Goal: Check status: Check status

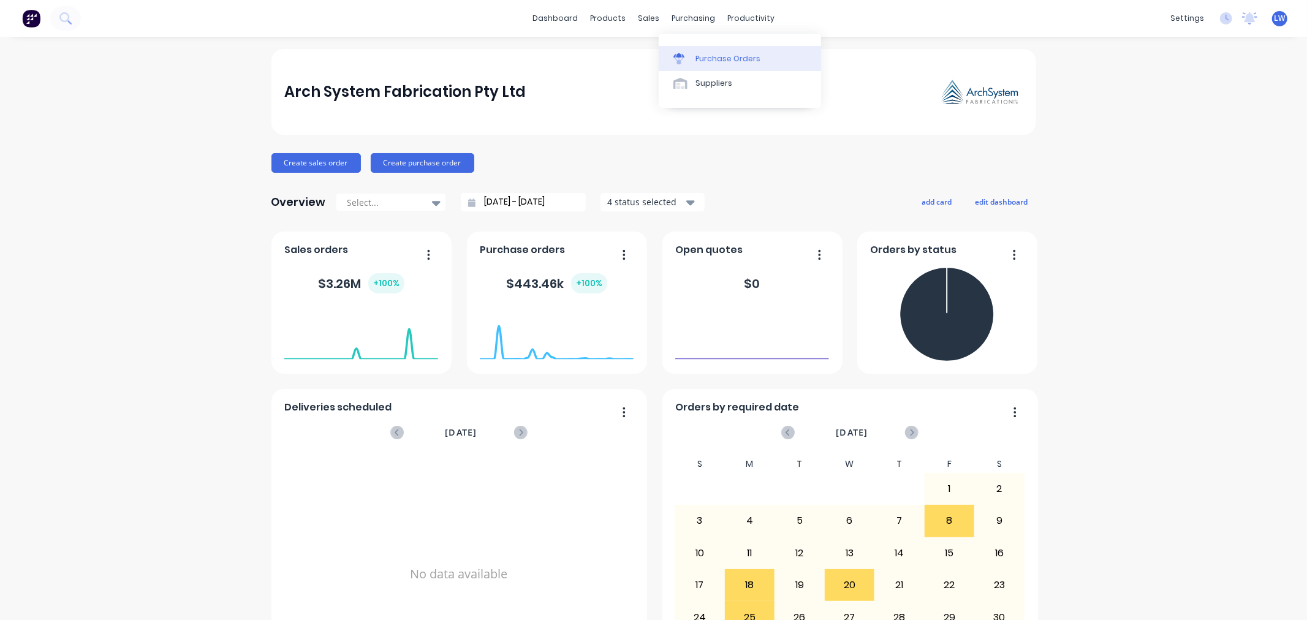
click at [692, 59] on link "Purchase Orders" at bounding box center [740, 58] width 162 height 25
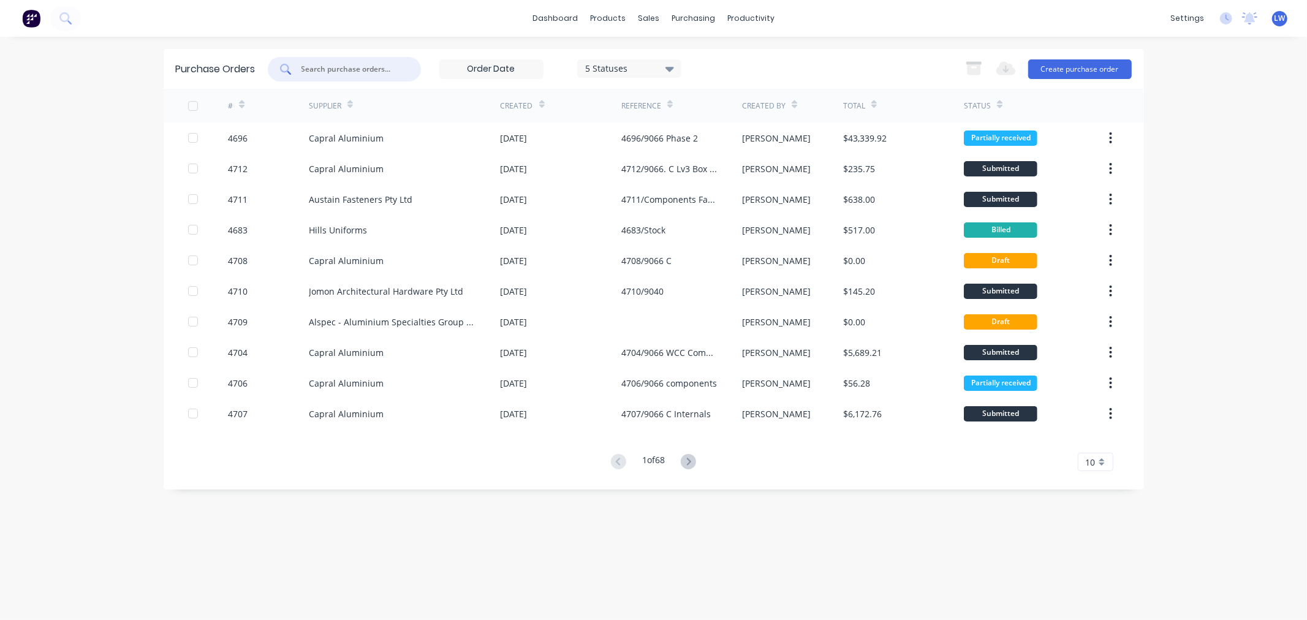
click at [369, 66] on input "text" at bounding box center [351, 69] width 102 height 12
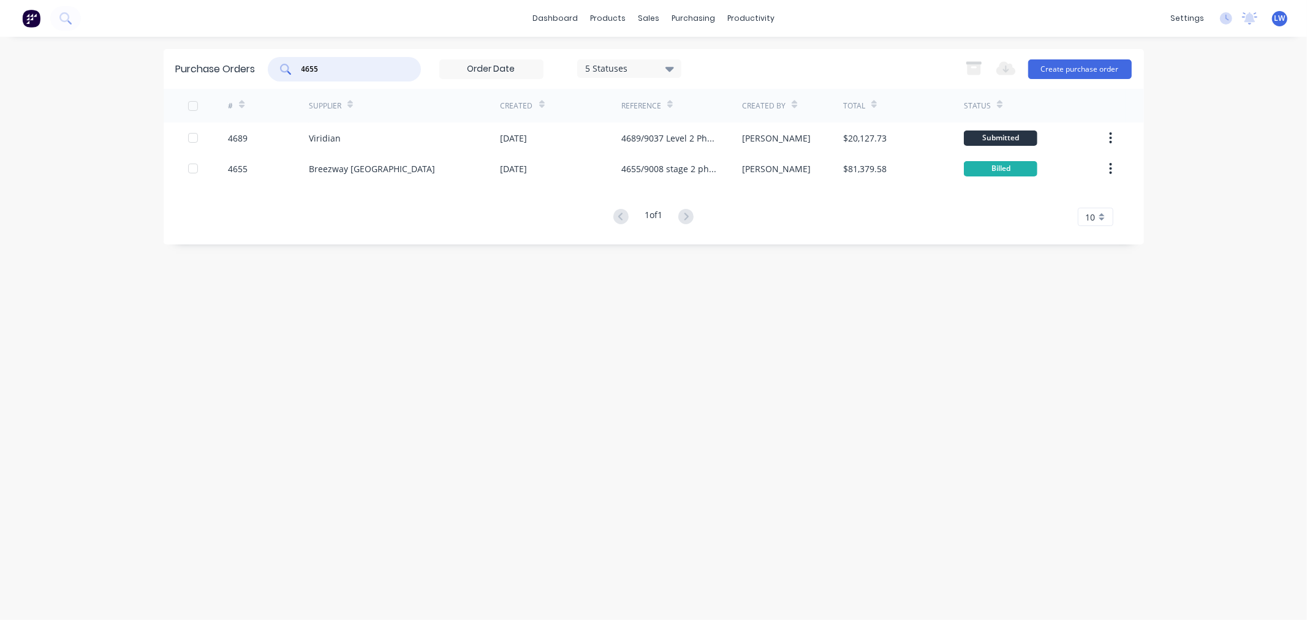
drag, startPoint x: 299, startPoint y: 65, endPoint x: 240, endPoint y: 62, distance: 59.5
click at [240, 62] on div "Purchase Orders 4655 5 Statuses 5 Statuses Export to Excel (XLSX) Create purcha…" at bounding box center [654, 69] width 980 height 40
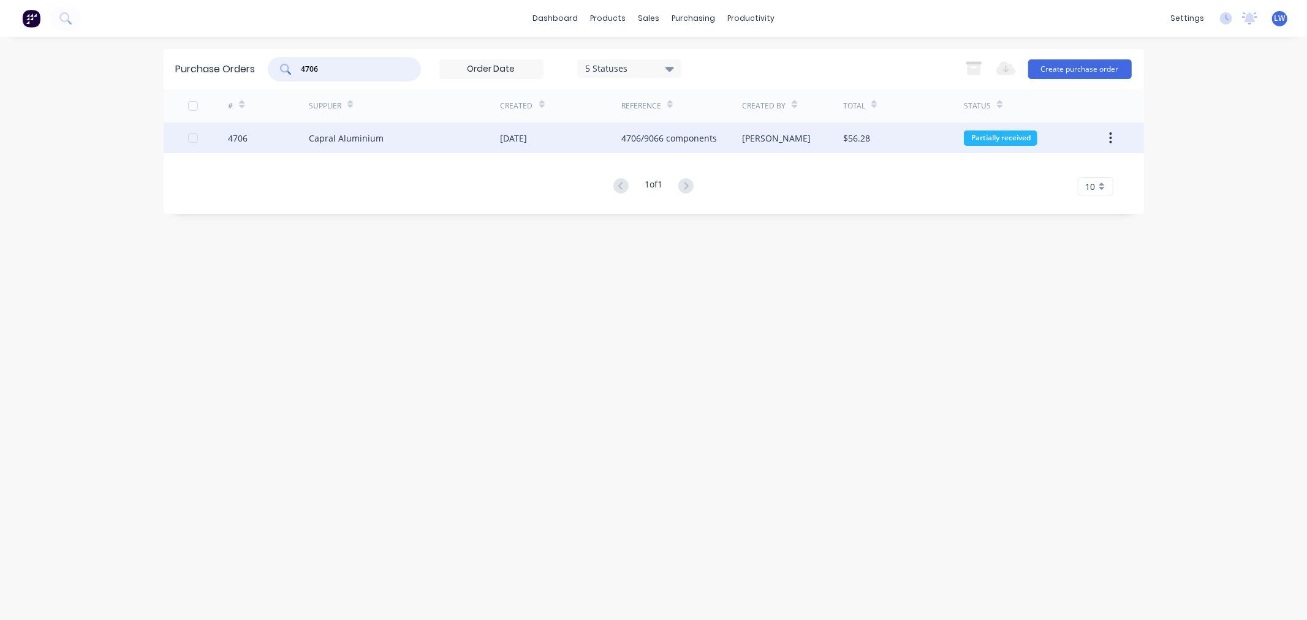
type input "4706"
click at [516, 137] on div "[DATE]" at bounding box center [513, 138] width 27 height 13
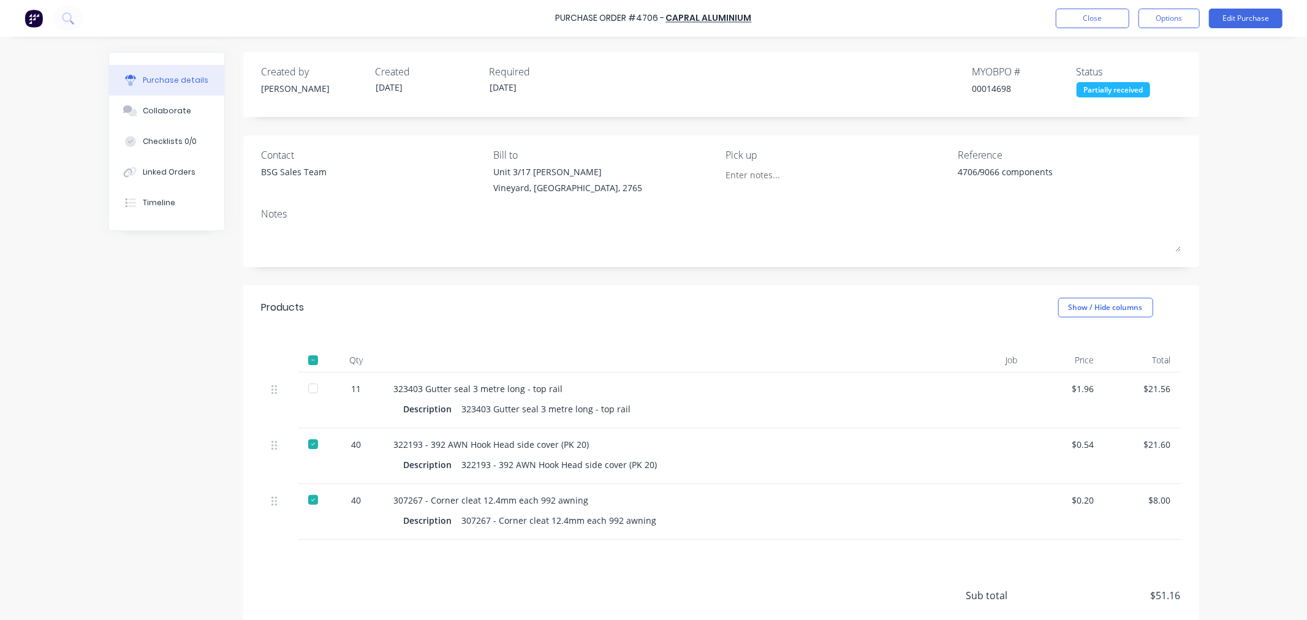
type textarea "x"
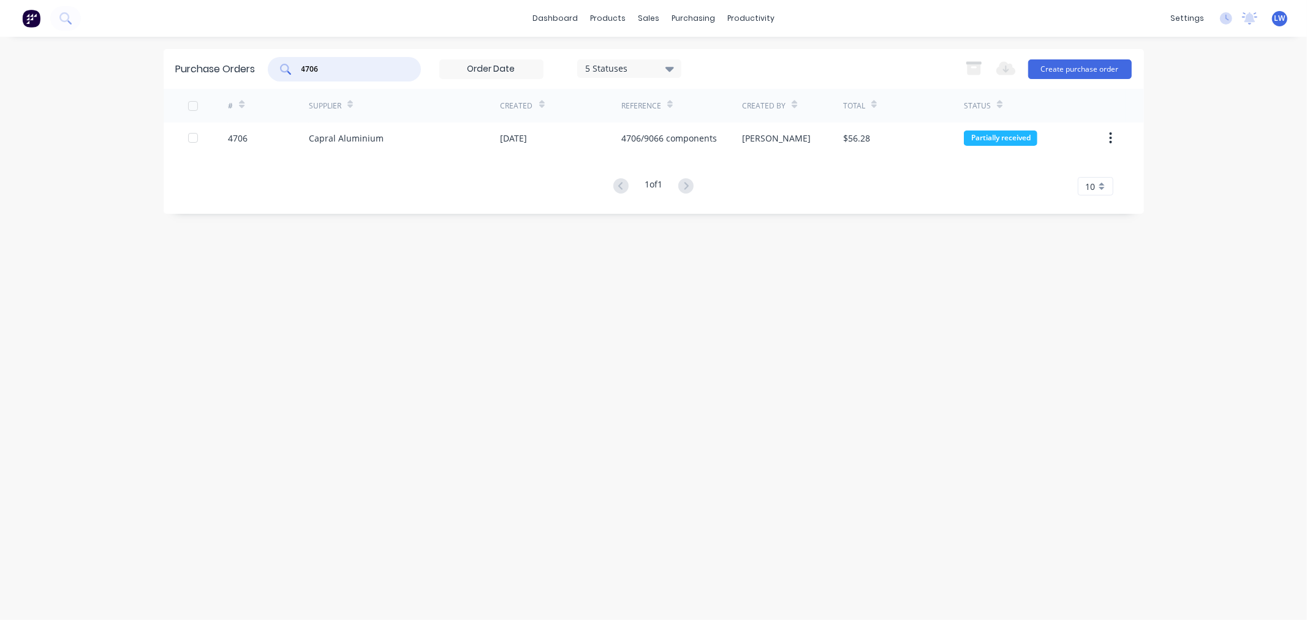
click at [378, 69] on input "4706" at bounding box center [351, 69] width 102 height 12
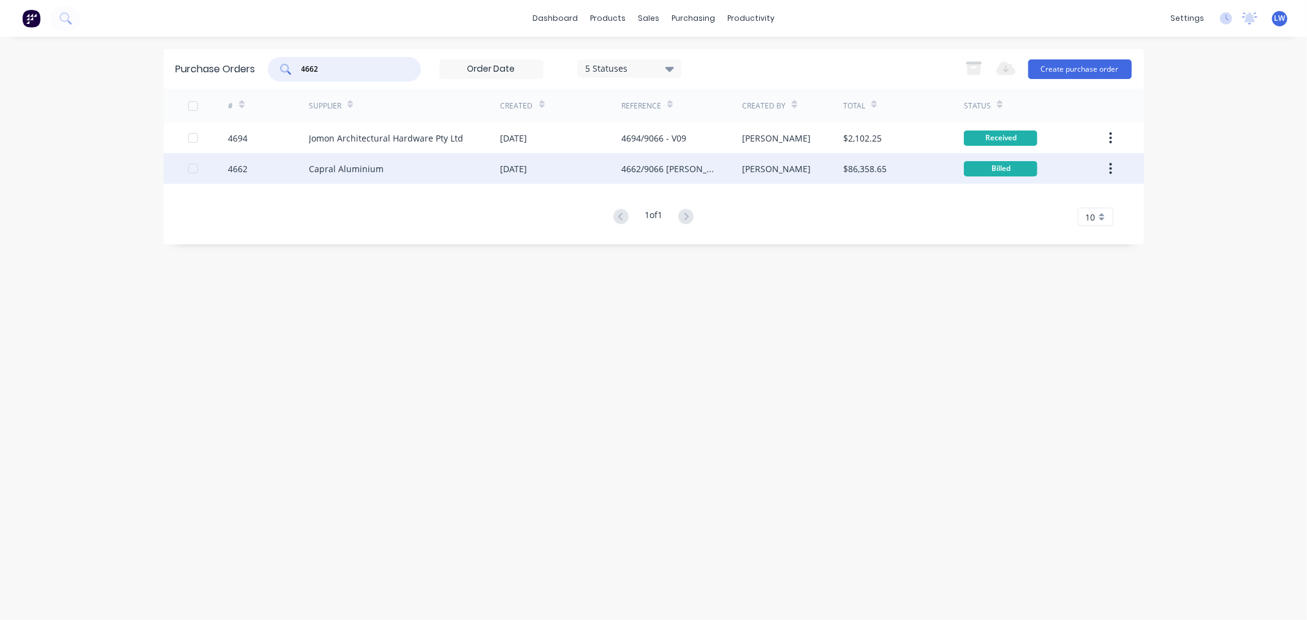
type input "4662"
click at [668, 170] on div "4662/9066 [PERSON_NAME].C" at bounding box center [669, 168] width 96 height 13
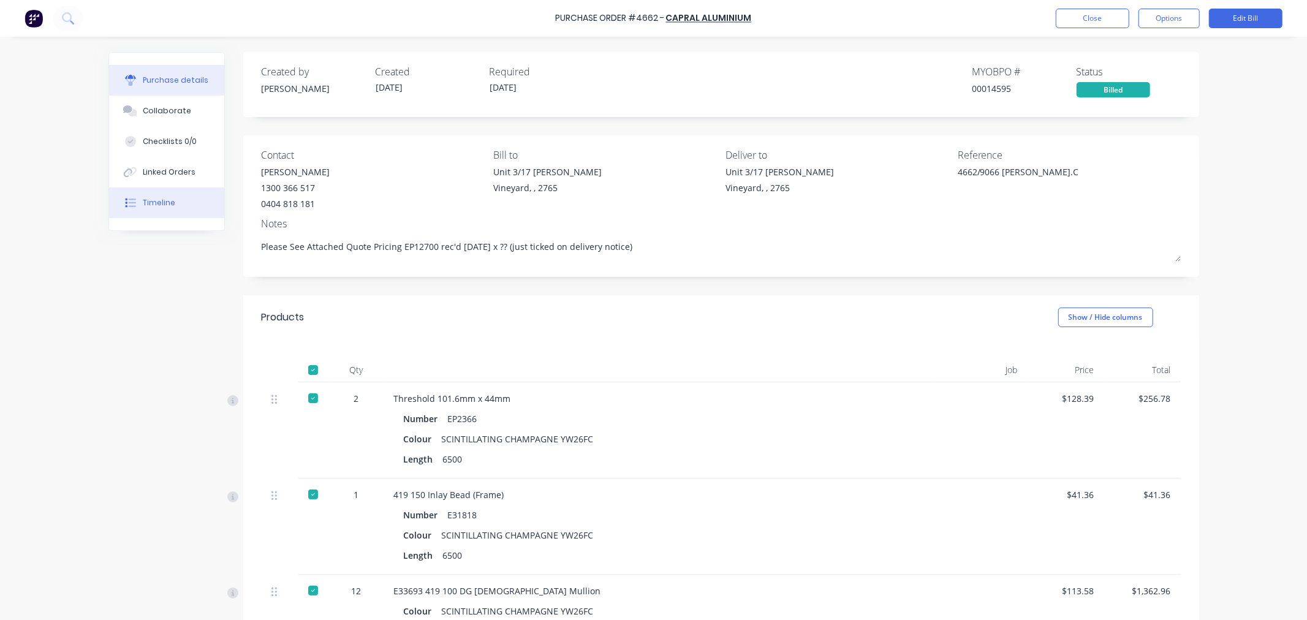
click at [160, 198] on div "Timeline" at bounding box center [159, 202] width 32 height 11
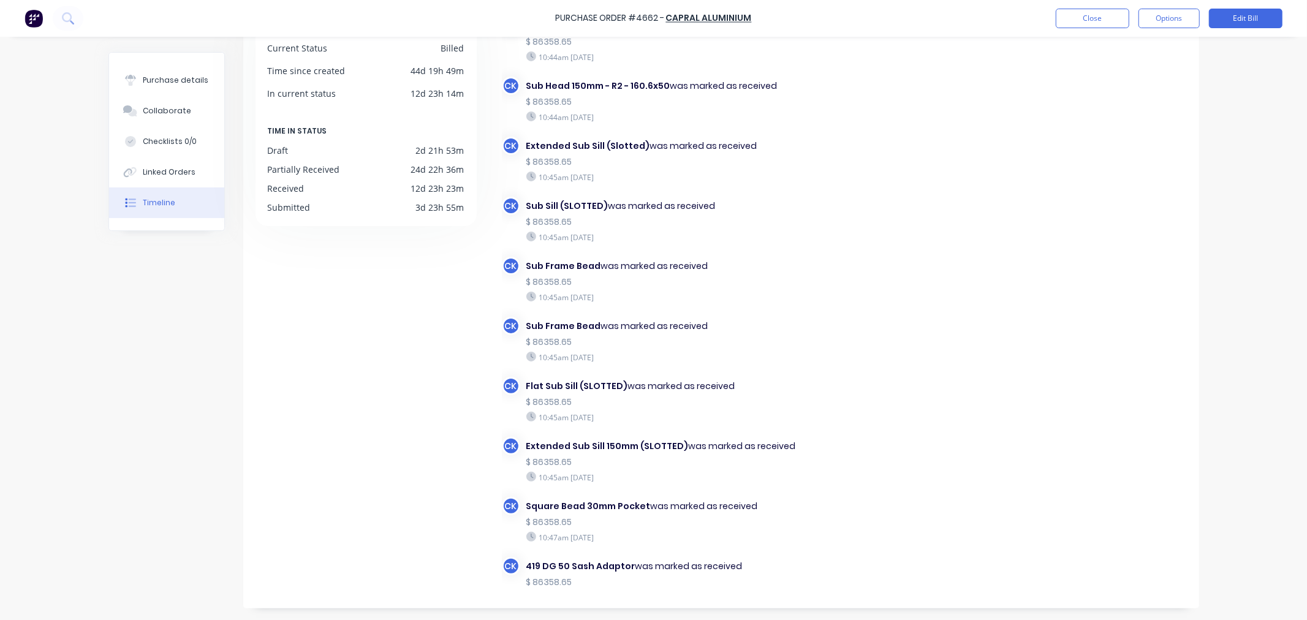
scroll to position [5520, 0]
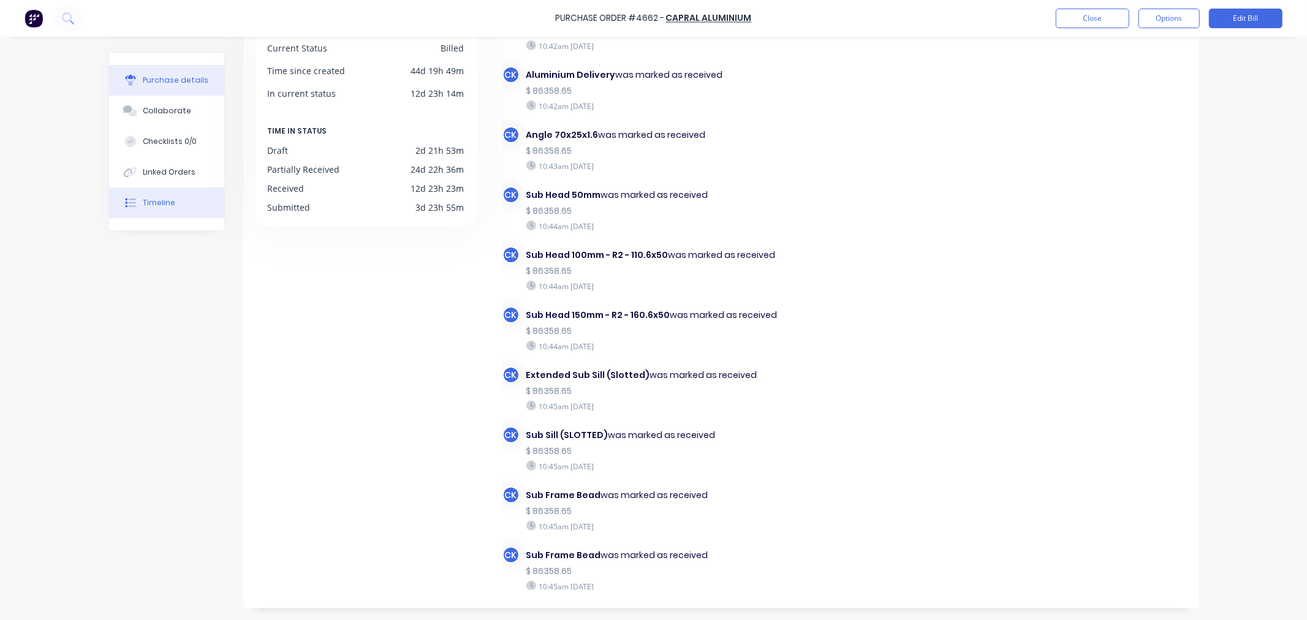
click at [180, 81] on div "Purchase details" at bounding box center [176, 80] width 66 height 11
type textarea "x"
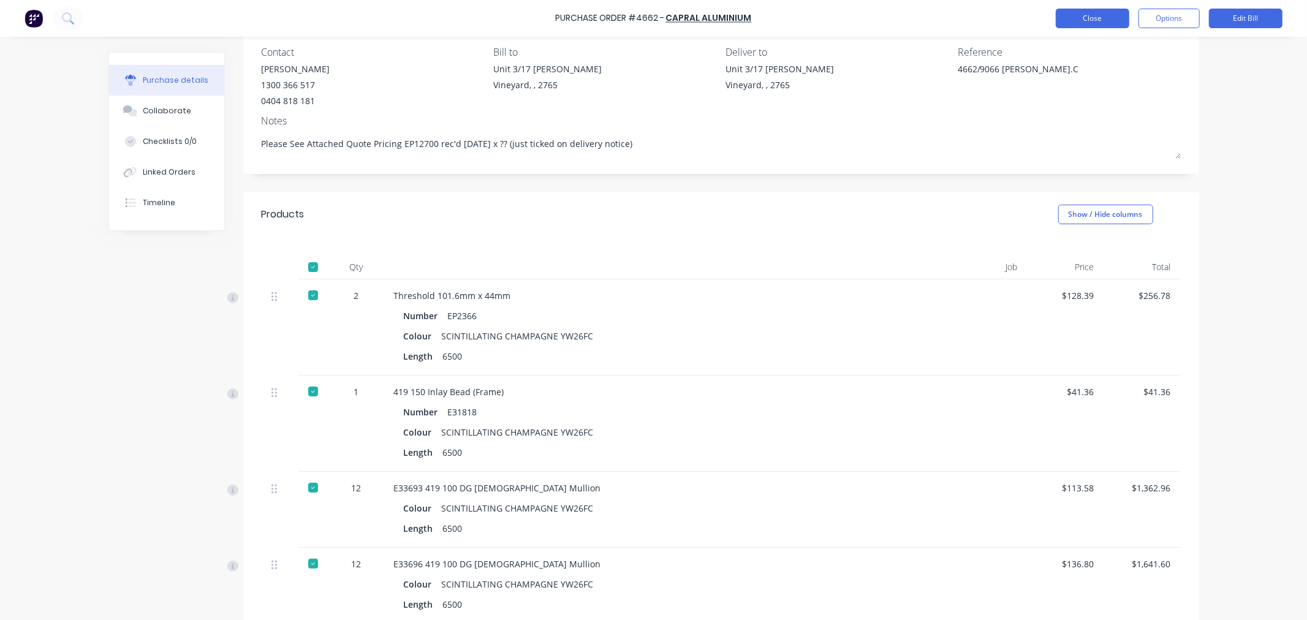
click at [1105, 19] on button "Close" at bounding box center [1092, 19] width 74 height 20
